Goal: Task Accomplishment & Management: Use online tool/utility

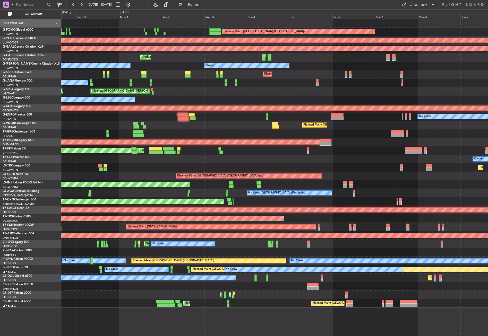
drag, startPoint x: 38, startPoint y: 11, endPoint x: 51, endPoint y: 25, distance: 19.0
click at [38, 11] on button "All Aircraft" at bounding box center [31, 14] width 50 height 8
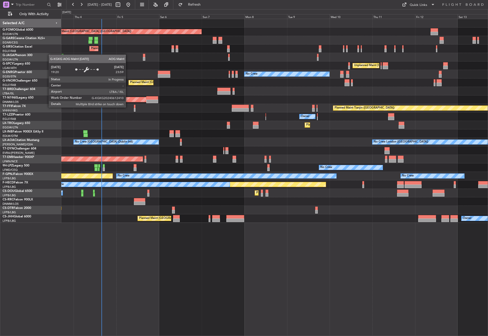
click at [172, 276] on div "Planned Maint [GEOGRAPHIC_DATA] ([GEOGRAPHIC_DATA]) Unplanned Maint [PERSON_NAM…" at bounding box center [274, 177] width 427 height 317
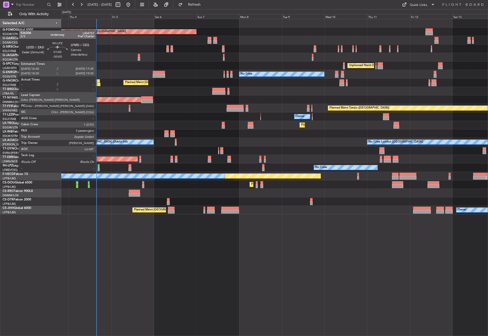
click at [98, 166] on div at bounding box center [99, 166] width 2 height 4
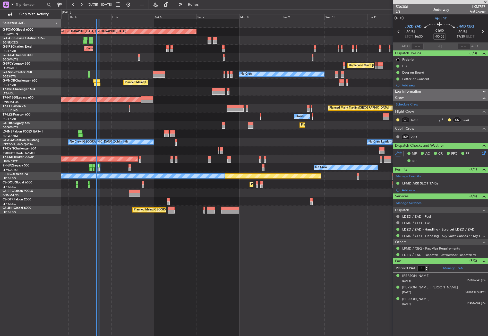
click at [432, 229] on link "LDZD / ZAD - Handling - Euro Jet LDZD / ZAD" at bounding box center [438, 229] width 72 height 4
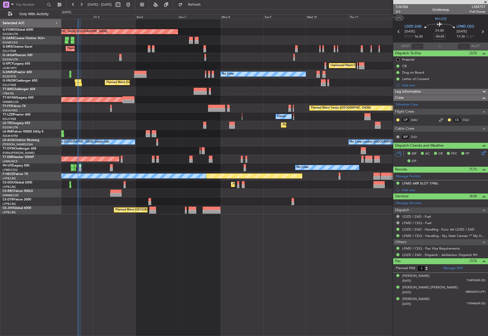
click at [349, 81] on div "Planned Maint [GEOGRAPHIC_DATA] ([GEOGRAPHIC_DATA])" at bounding box center [274, 83] width 426 height 8
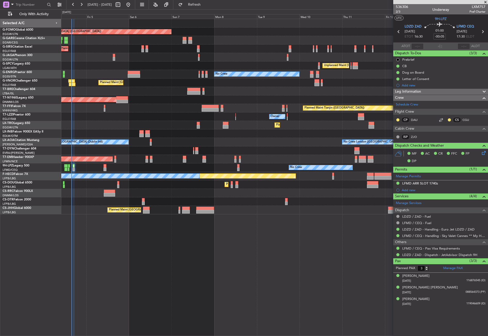
click at [236, 281] on div "Planned Maint [GEOGRAPHIC_DATA] ([GEOGRAPHIC_DATA]) Planned Maint [GEOGRAPHIC_D…" at bounding box center [274, 177] width 427 height 317
